Goal: Information Seeking & Learning: Find specific fact

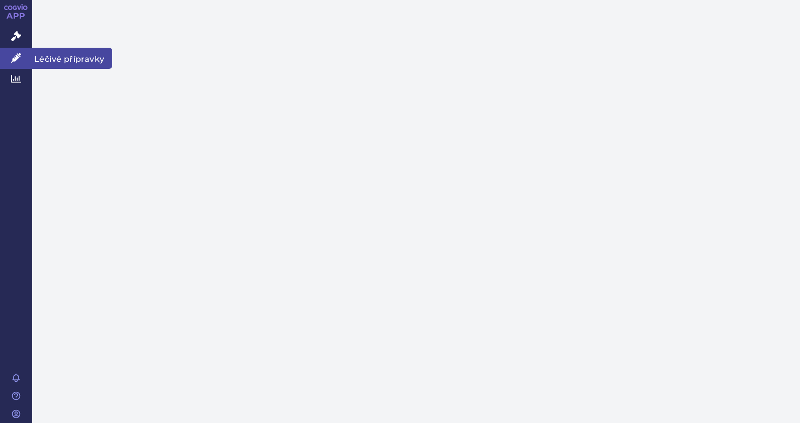
click at [20, 62] on icon at bounding box center [16, 58] width 10 height 10
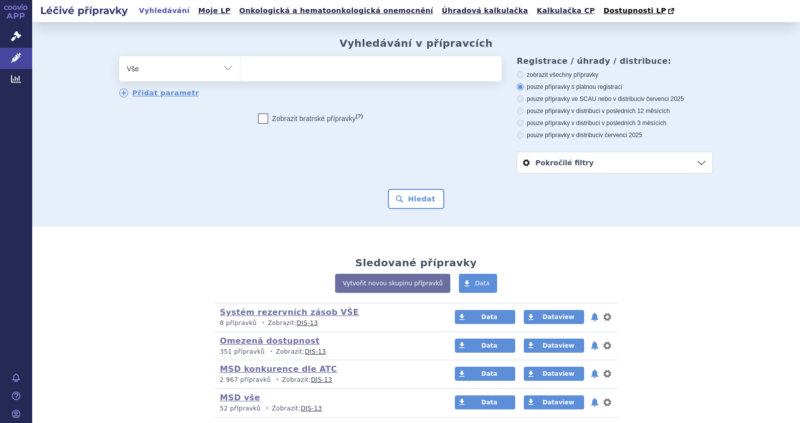
click at [317, 67] on ul at bounding box center [370, 66] width 261 height 21
click at [240, 67] on select at bounding box center [240, 68] width 1 height 25
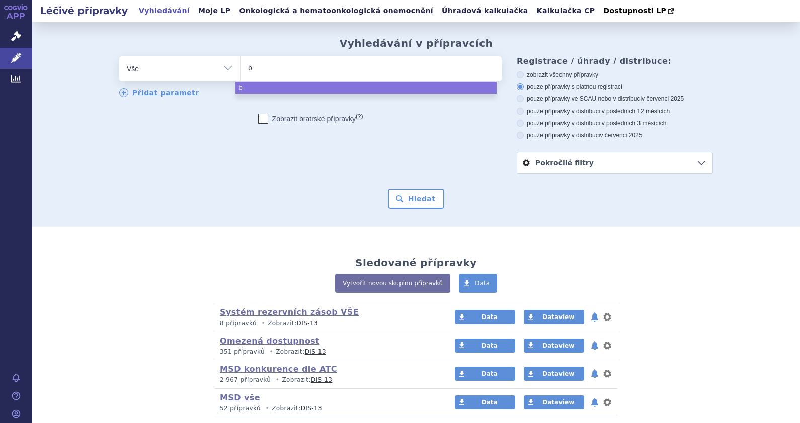
type input "be"
type input "beyf"
type input "beyfor"
type input "beyfort"
type input "beyfortu"
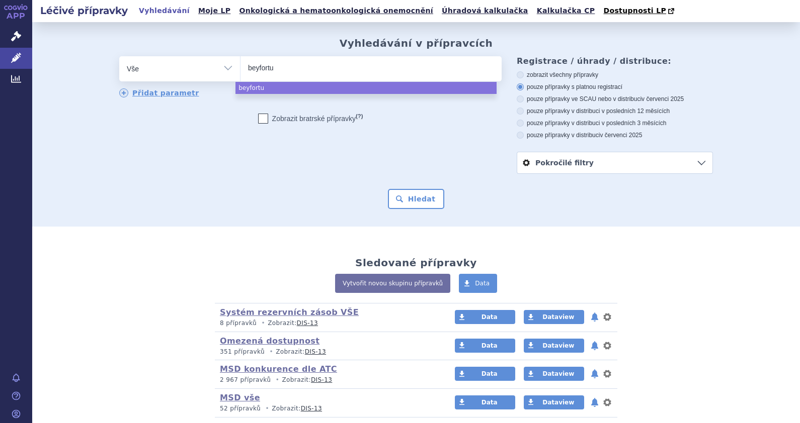
type input "beyfortus"
select select "beyfortus"
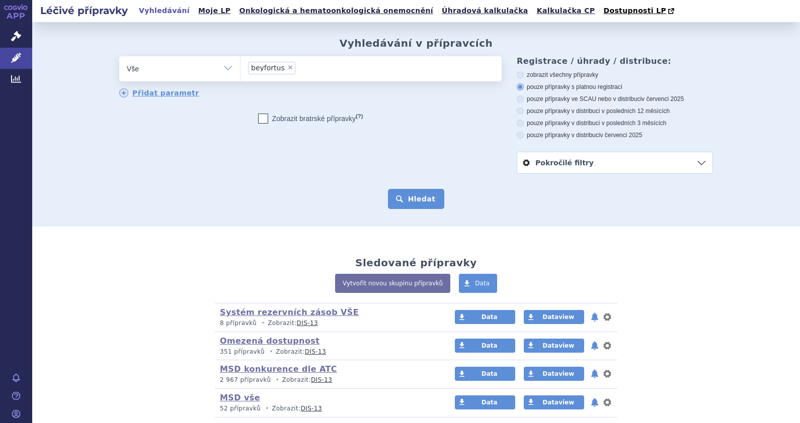
click at [394, 199] on button "Hledat" at bounding box center [416, 199] width 57 height 20
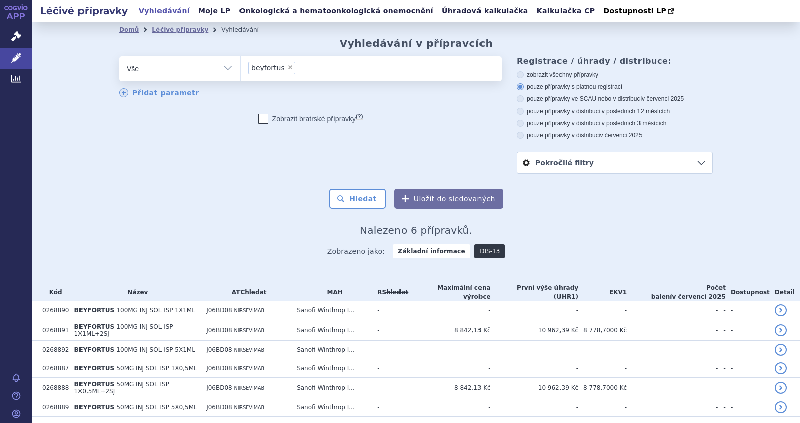
scroll to position [27, 0]
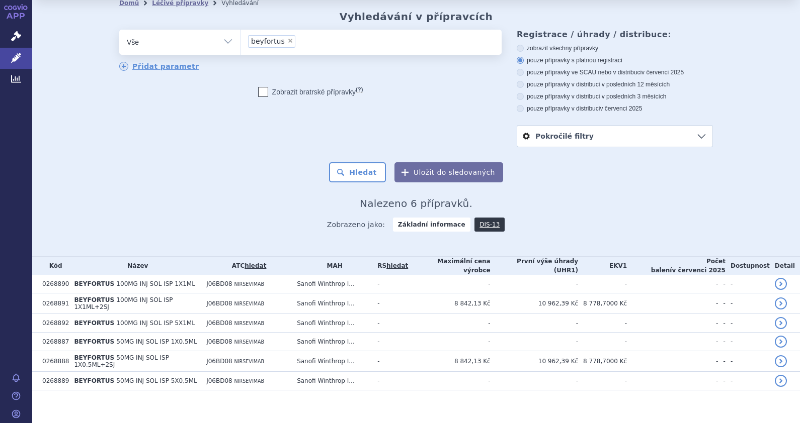
click at [616, 189] on div "Domů Léčivé přípravky Vyhledávání Vyhledávání v přípravcích odstranit Vše Přípr…" at bounding box center [416, 125] width 634 height 228
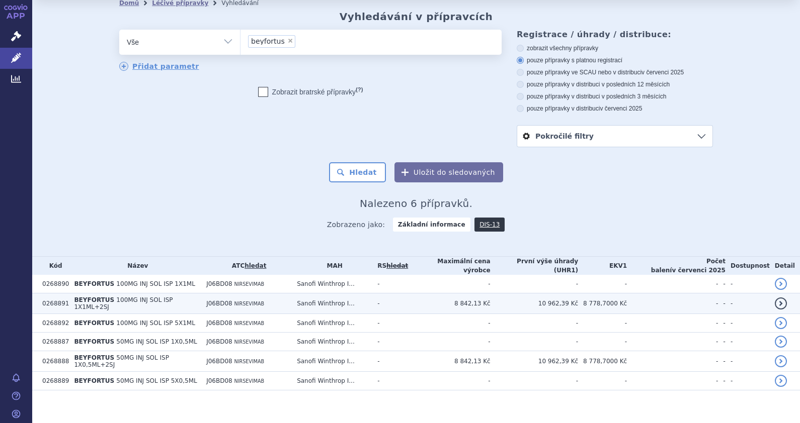
click at [94, 294] on td "BEYFORTUS 100MG INJ SOL ISP 1X1ML+2SJ" at bounding box center [135, 304] width 132 height 21
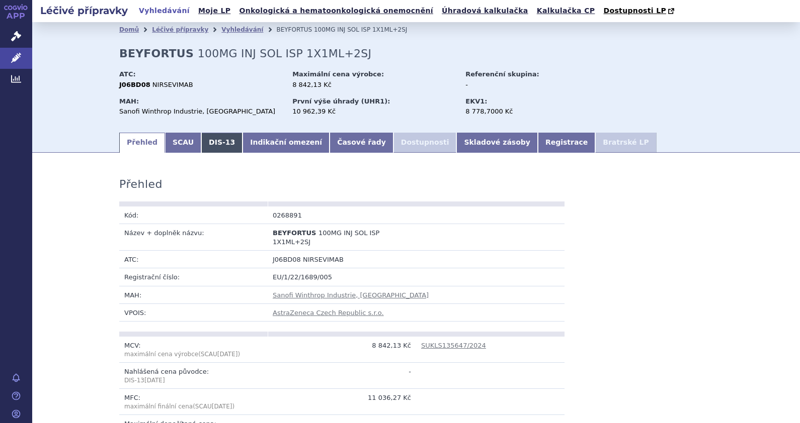
drag, startPoint x: 210, startPoint y: 139, endPoint x: 204, endPoint y: 145, distance: 7.8
click at [210, 139] on link "DIS-13" at bounding box center [221, 143] width 41 height 20
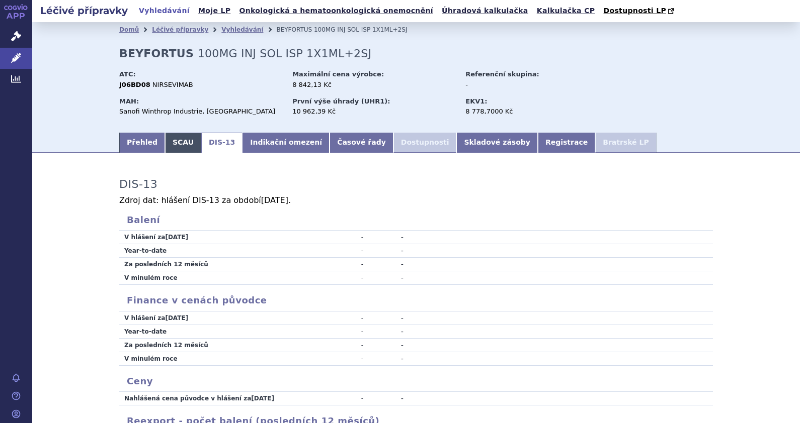
click at [167, 144] on link "SCAU" at bounding box center [183, 143] width 36 height 20
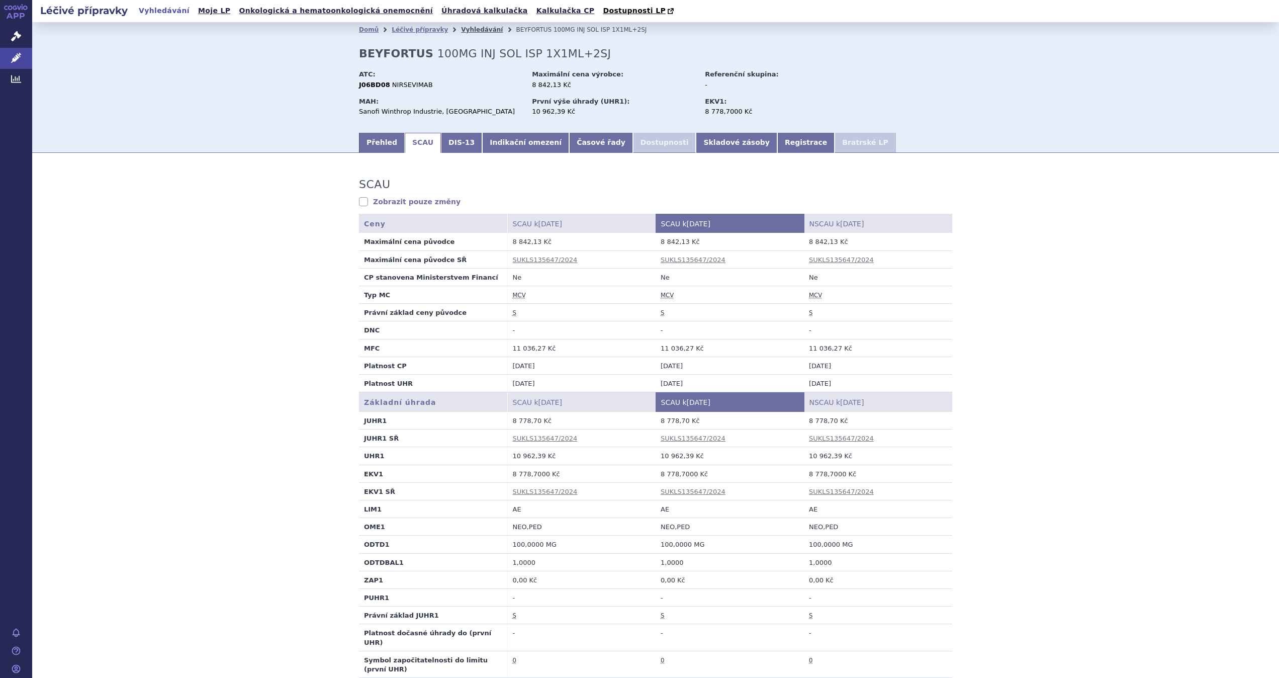
click at [461, 27] on link "Vyhledávání" at bounding box center [482, 29] width 42 height 7
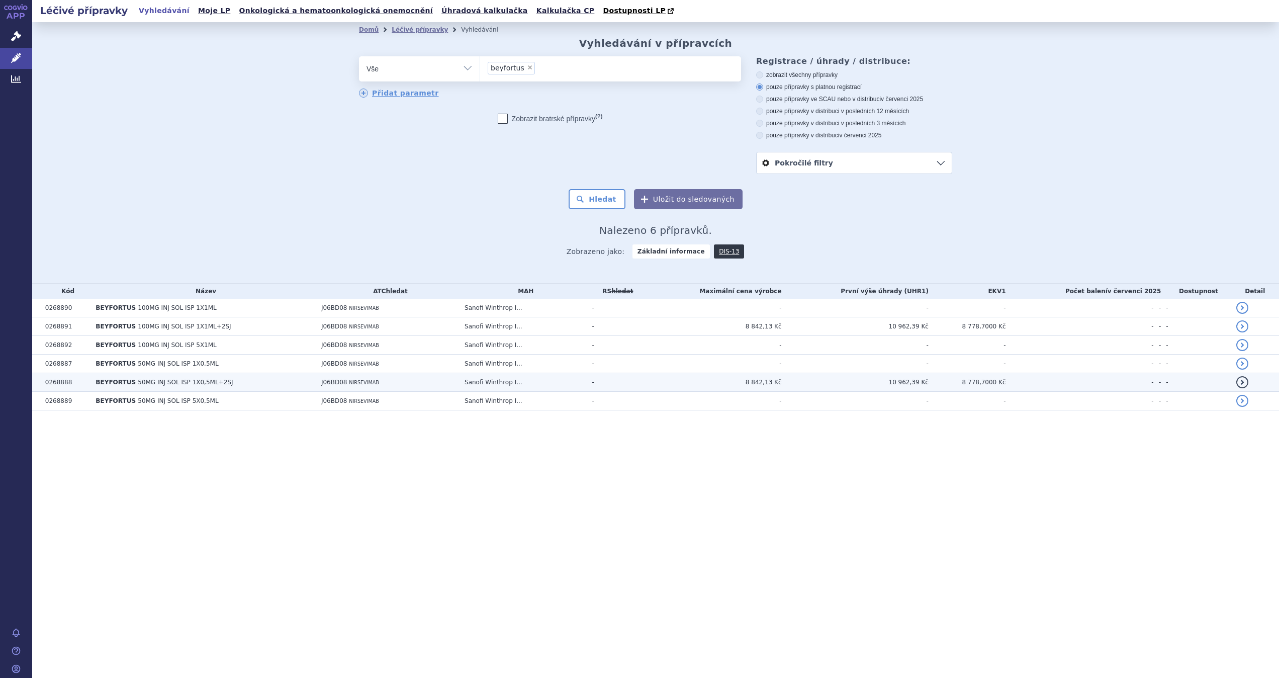
click at [171, 381] on span "50MG INJ SOL ISP 1X0,5ML+2SJ" at bounding box center [185, 382] width 95 height 7
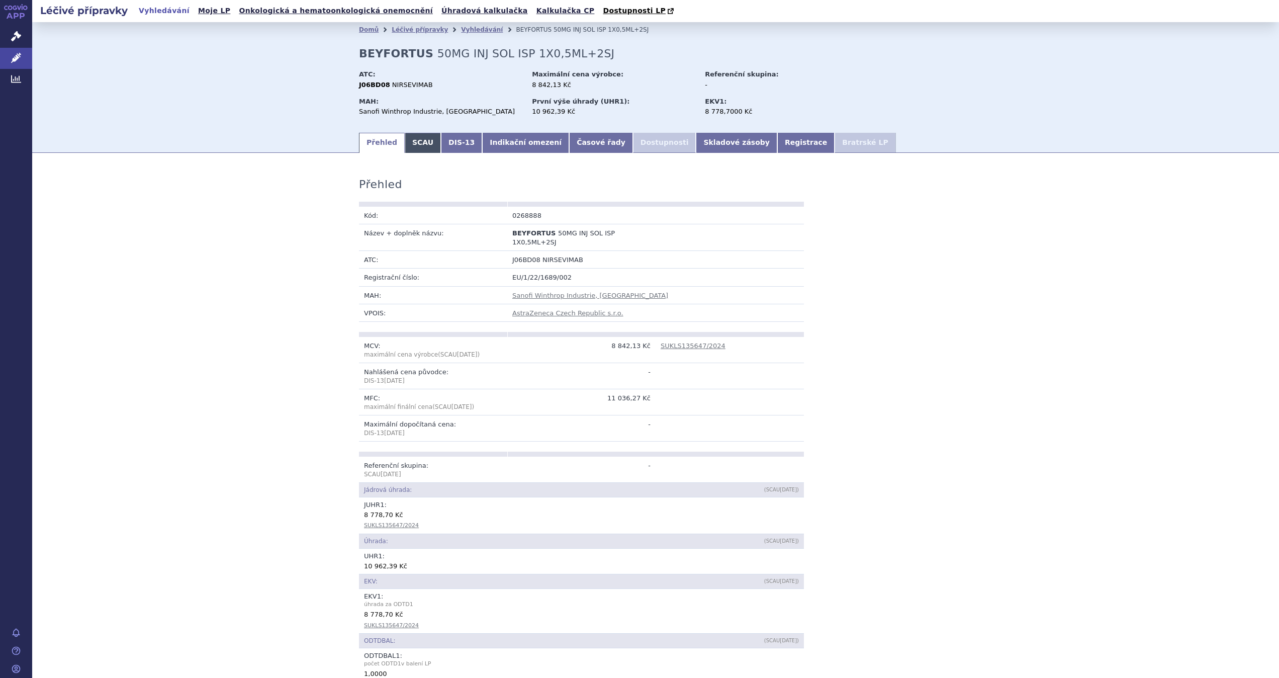
click at [405, 143] on link "SCAU" at bounding box center [423, 143] width 36 height 20
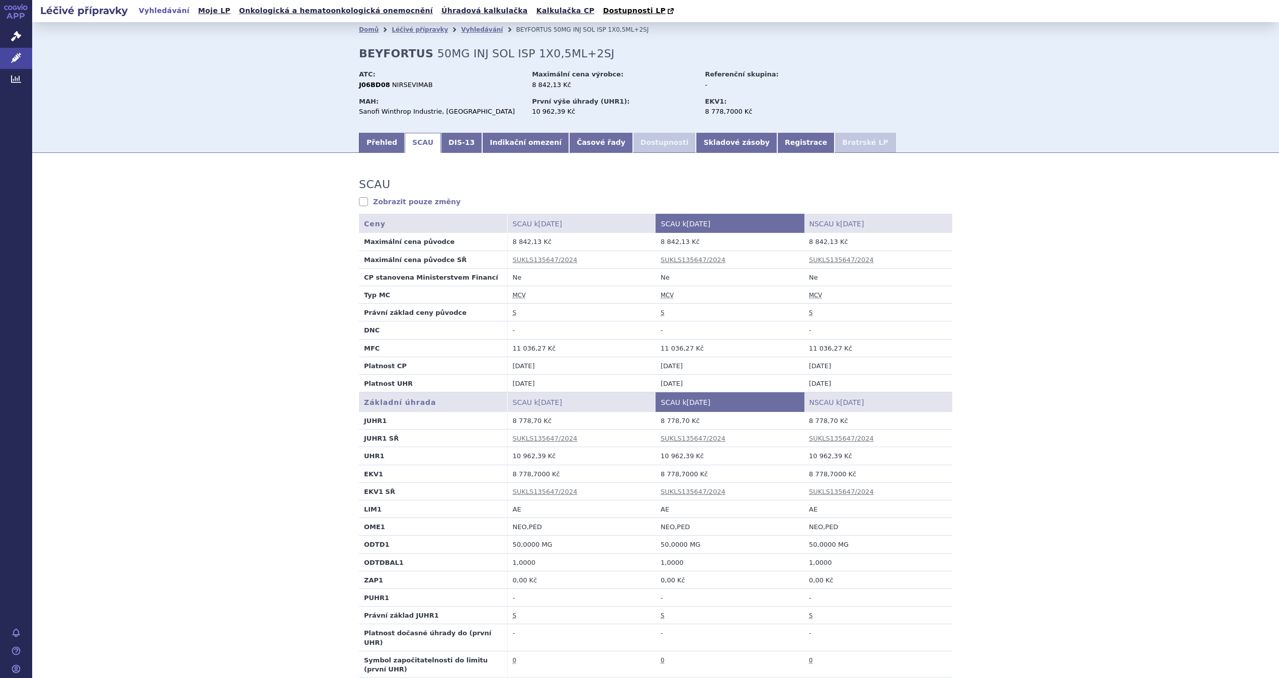
drag, startPoint x: 384, startPoint y: 139, endPoint x: 378, endPoint y: 155, distance: 17.2
click at [384, 139] on link "Přehled" at bounding box center [382, 143] width 46 height 20
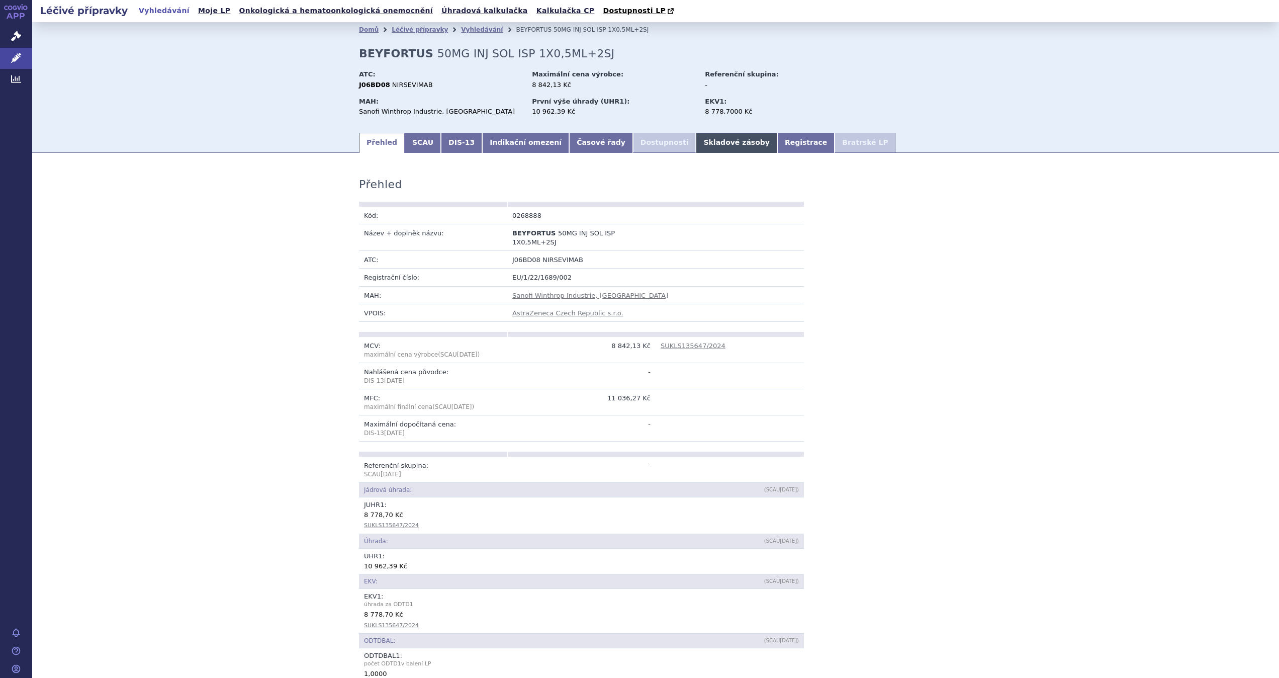
click at [696, 138] on link "Skladové zásoby" at bounding box center [736, 143] width 81 height 20
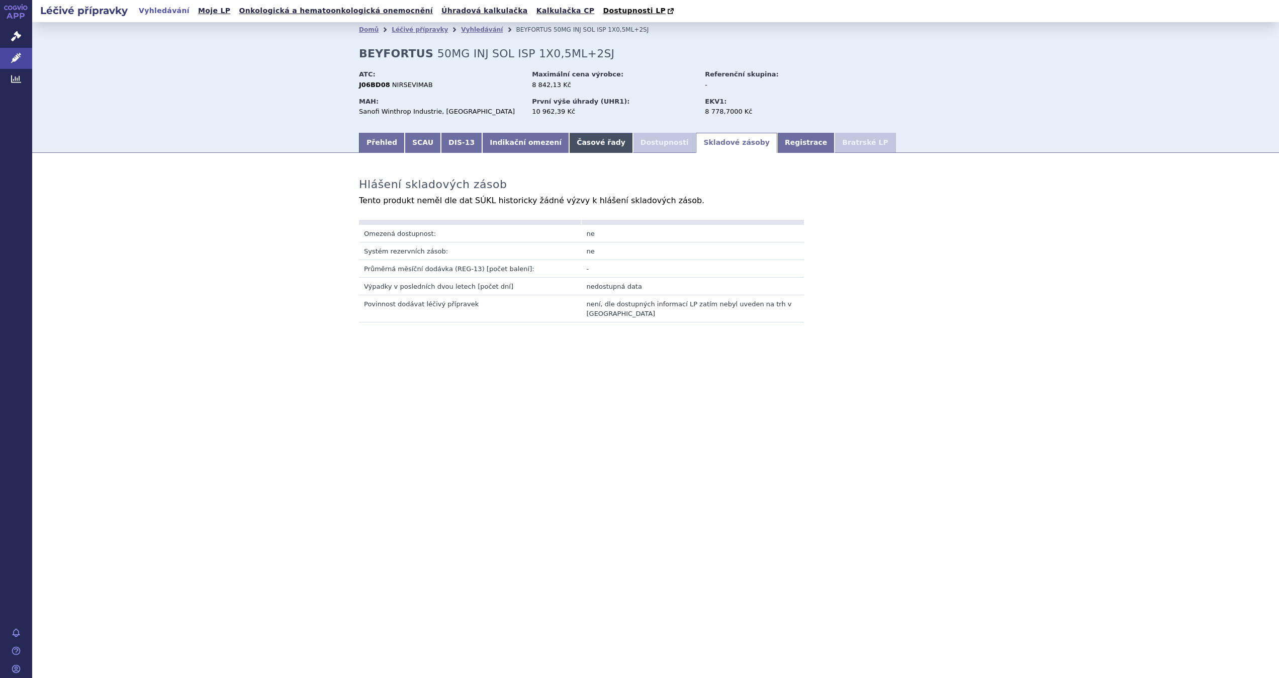
click at [569, 145] on link "Časové řady" at bounding box center [601, 143] width 64 height 20
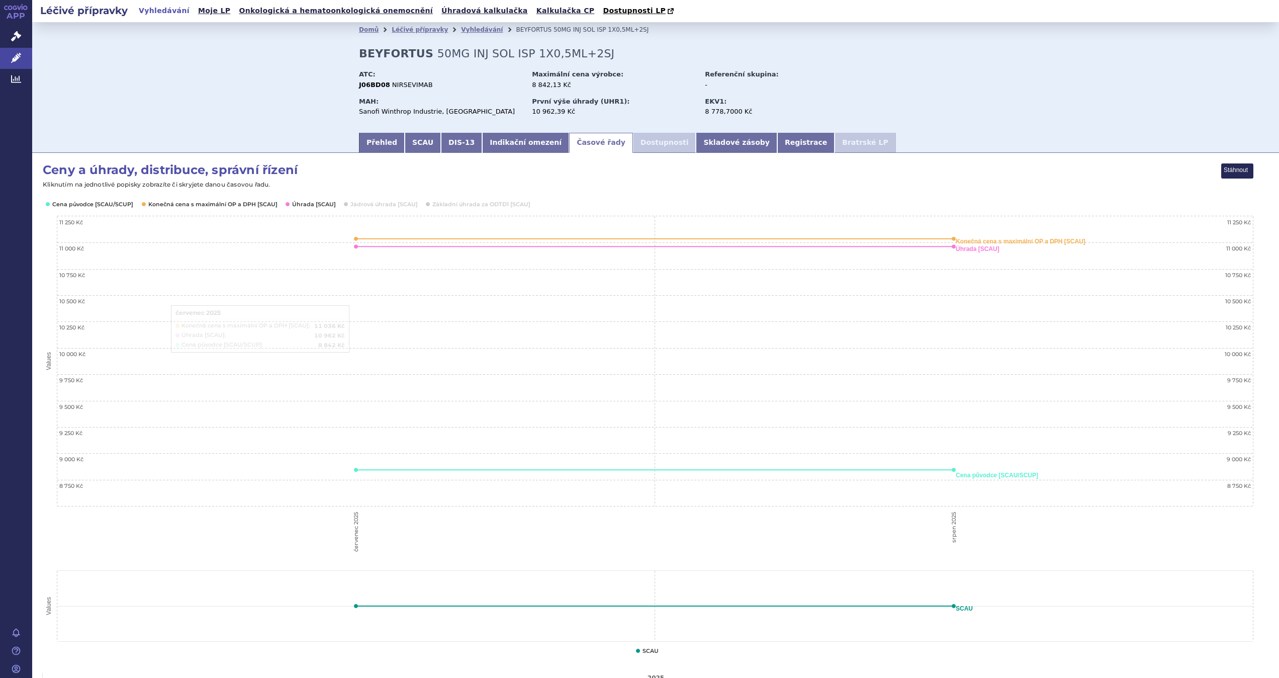
drag, startPoint x: 375, startPoint y: 137, endPoint x: 388, endPoint y: 157, distance: 24.3
click at [375, 139] on link "Přehled" at bounding box center [382, 143] width 46 height 20
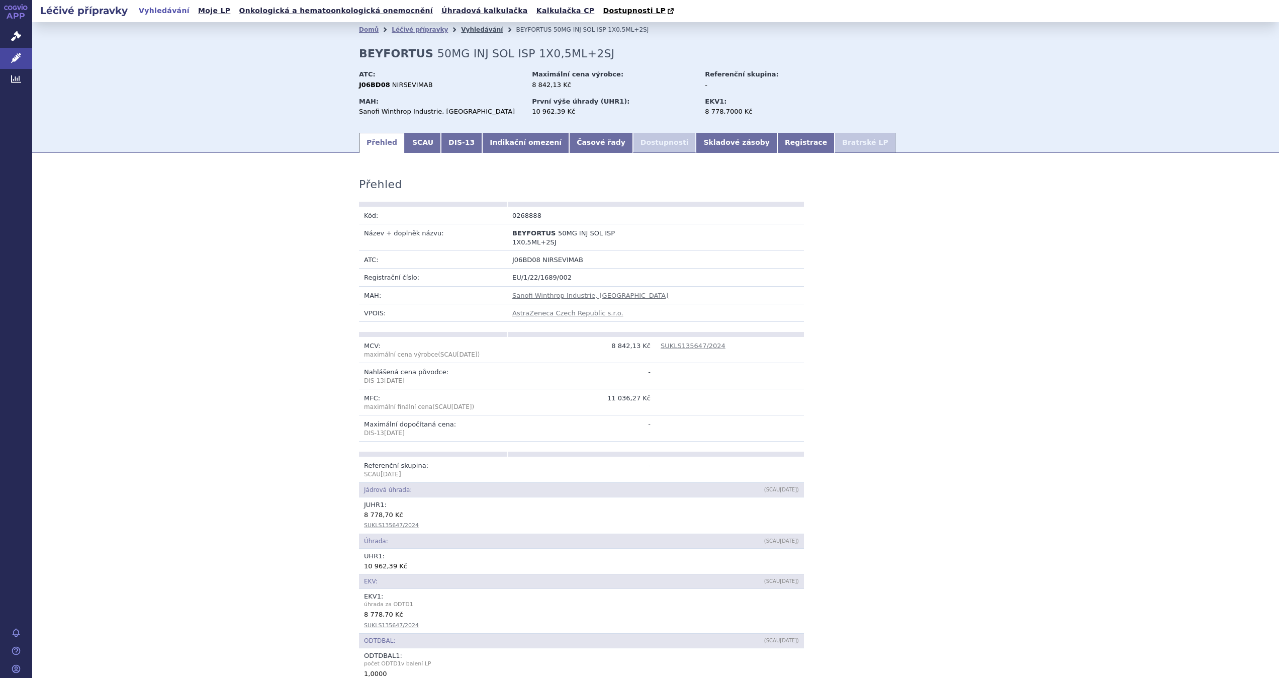
click at [461, 29] on link "Vyhledávání" at bounding box center [482, 29] width 42 height 7
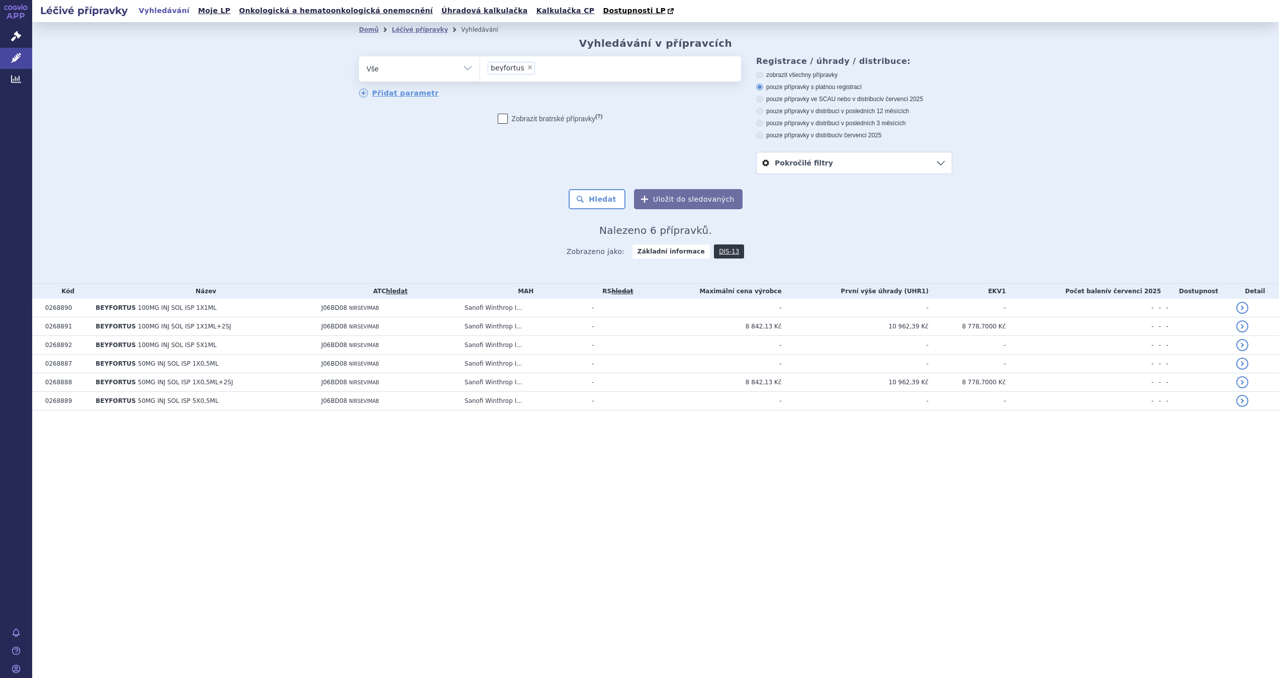
click at [405, 290] on link "hledat" at bounding box center [397, 291] width 22 height 7
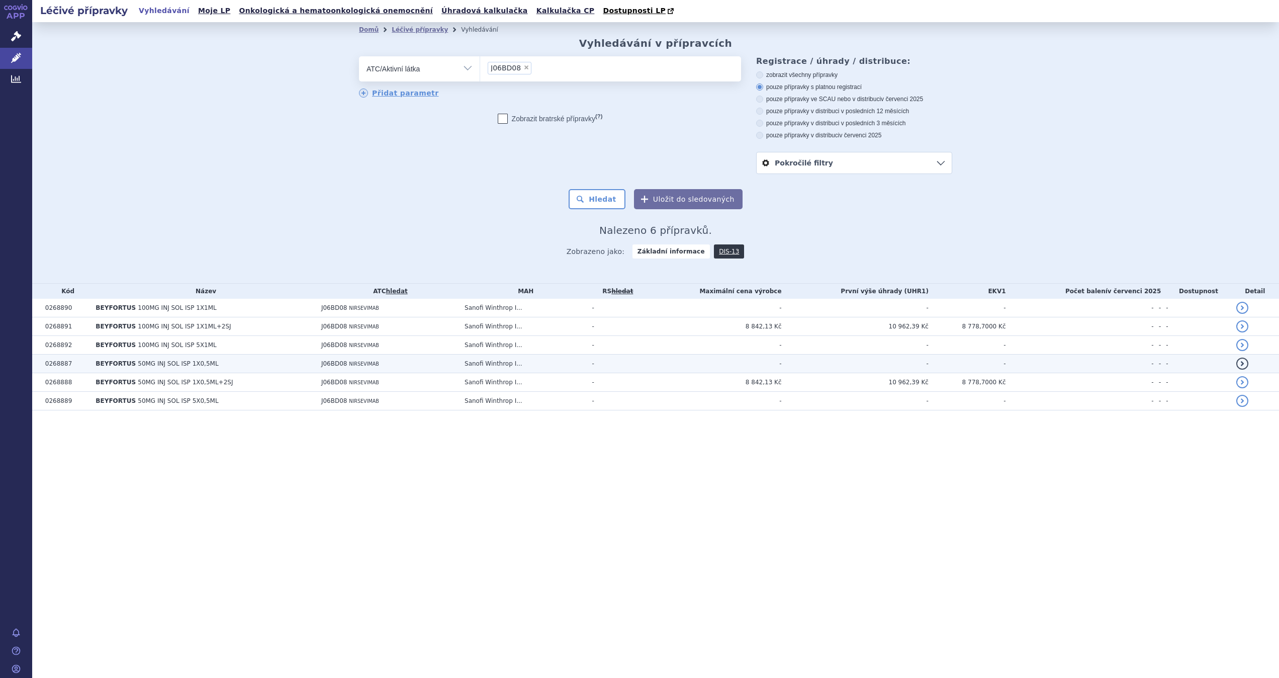
drag, startPoint x: 604, startPoint y: 200, endPoint x: 612, endPoint y: 357, distance: 157.1
click at [604, 198] on button "Hledat" at bounding box center [597, 199] width 57 height 20
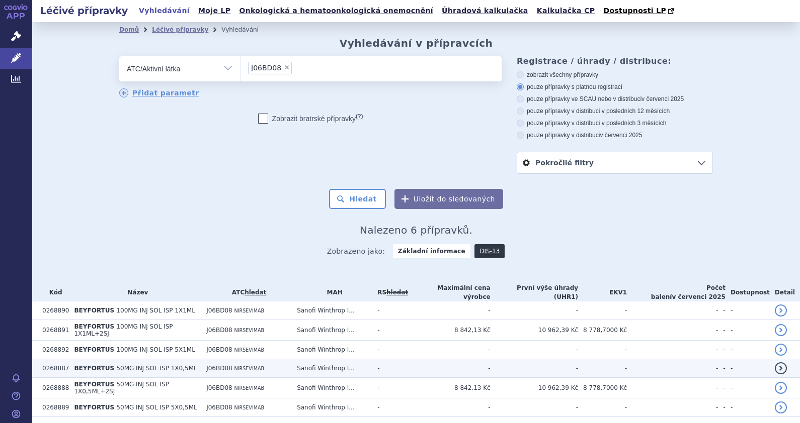
scroll to position [27, 0]
